Goal: Transaction & Acquisition: Purchase product/service

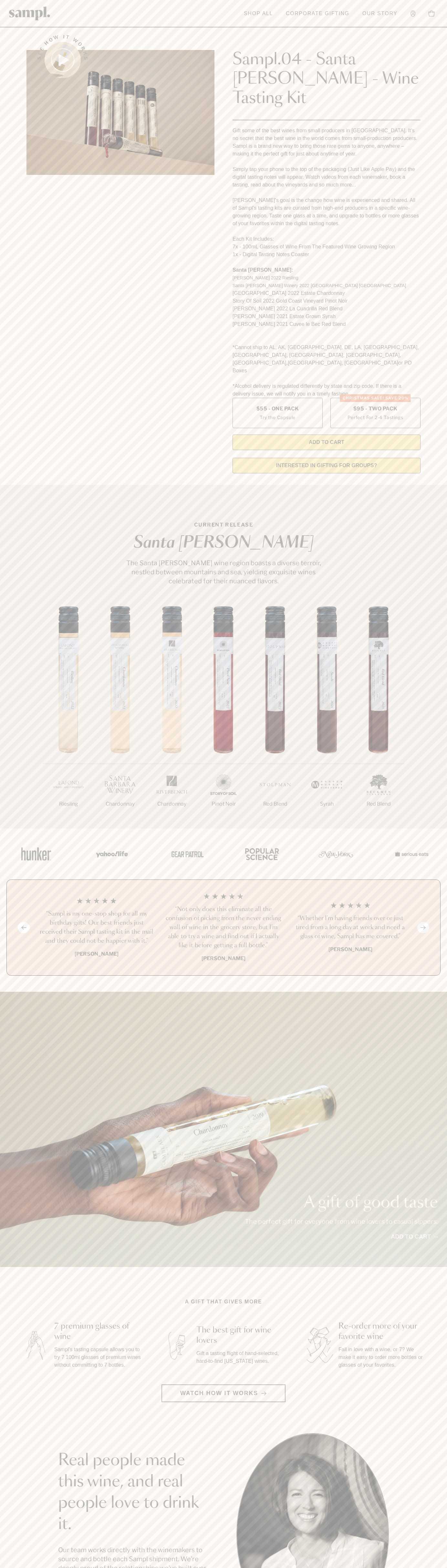
click at [386, 5] on header "Toggle navigation menu Shop All Corporate Gifting Our Story Account Story Shop …" at bounding box center [223, 14] width 447 height 27
click at [434, 929] on div "Previous slide Next slide “Not only does this eliminate all the confusion of pi…" at bounding box center [223, 927] width 434 height 96
click at [78, 1568] on html "Skip to main content Toggle navigation menu Shop All Corporate Gifting Our Stor…" at bounding box center [223, 1304] width 447 height 2608
click at [17, 769] on div "1/7 Riesling 2/7 Chardonnay 3/7" at bounding box center [223, 717] width 447 height 222
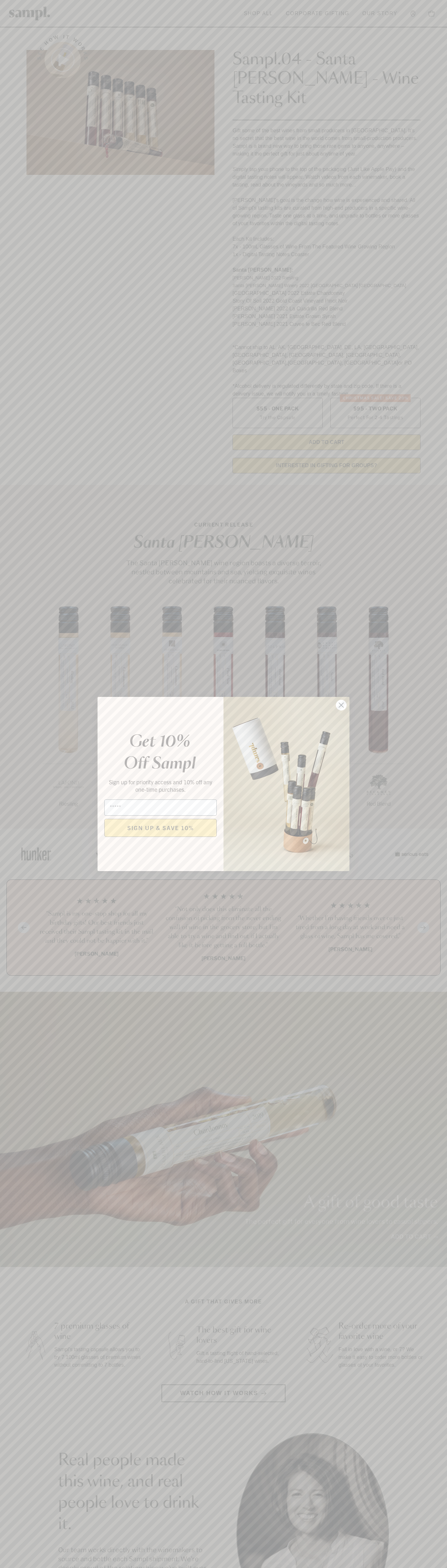
click at [341, 705] on icon "Close dialog" at bounding box center [342, 705] width 5 height 5
